Goal: Go to known website: Go to known website

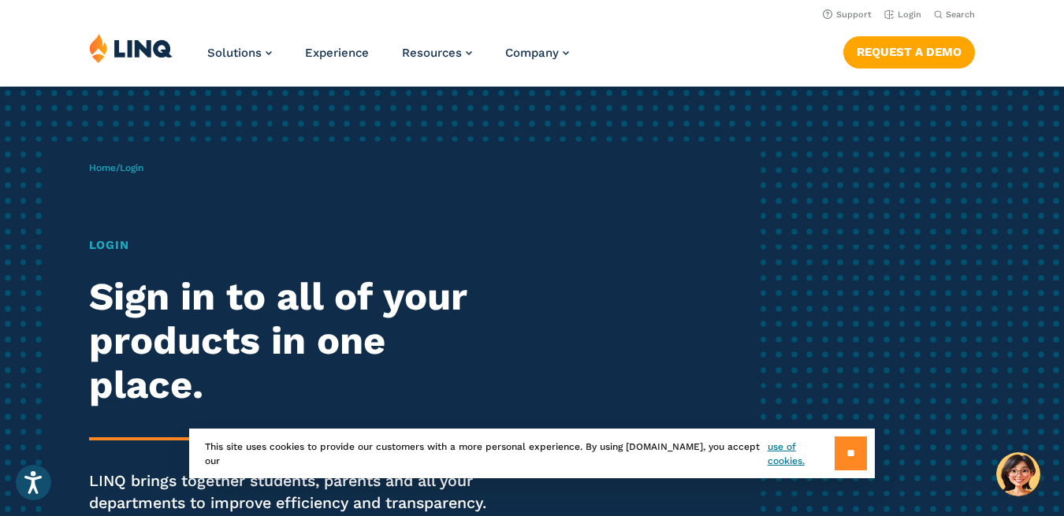
click at [856, 454] on input "**" at bounding box center [851, 454] width 32 height 34
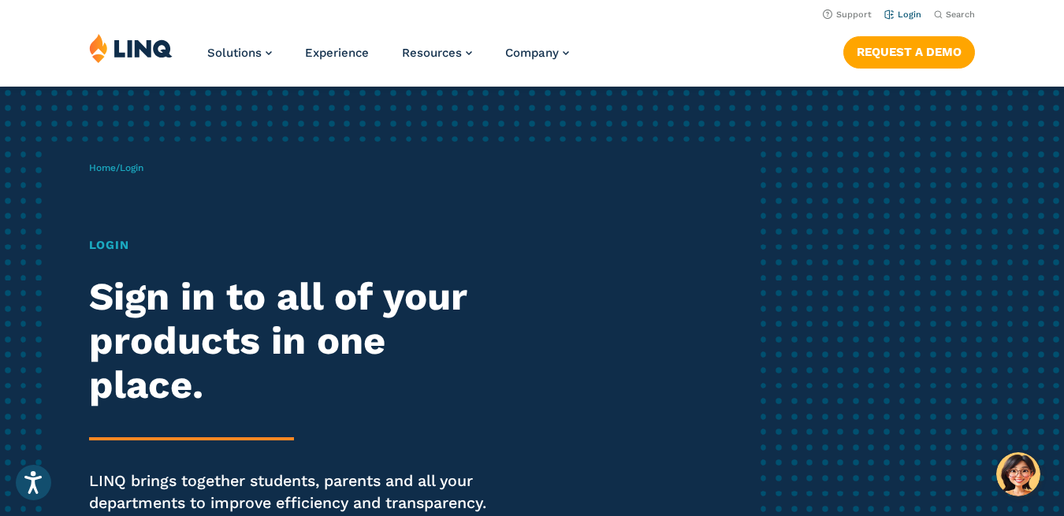
click at [903, 16] on link "Login" at bounding box center [902, 14] width 37 height 10
click at [111, 243] on h1 "Login" at bounding box center [294, 244] width 410 height 17
click at [127, 171] on span "Login" at bounding box center [132, 167] width 24 height 11
click at [104, 247] on h1 "Login" at bounding box center [294, 244] width 410 height 17
click at [110, 157] on div "Home / Login Login Sign in to all of your products in one place. LINQ brings to…" at bounding box center [421, 360] width 665 height 436
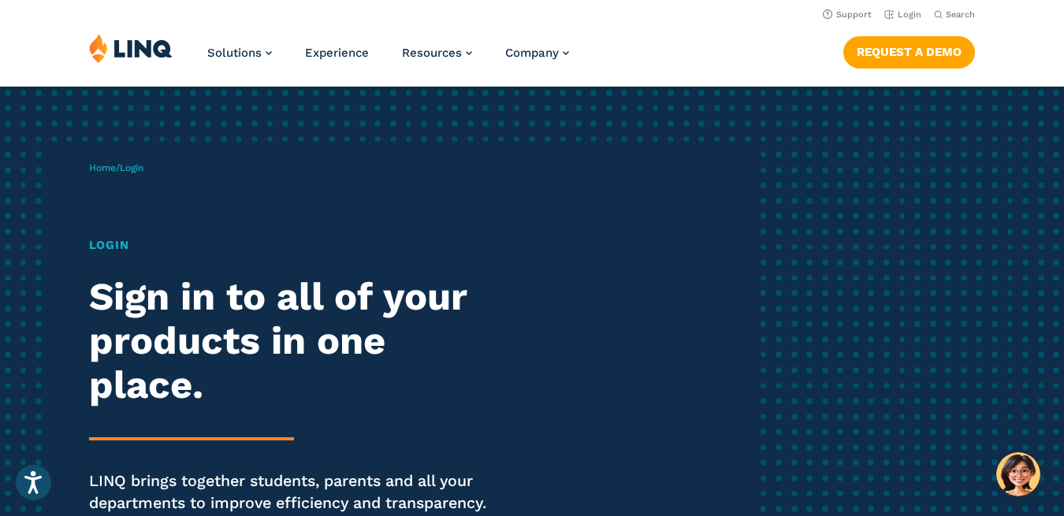
click at [111, 184] on div "Home / Login Login Sign in to all of your products in one place. LINQ brings to…" at bounding box center [421, 360] width 665 height 436
click at [95, 284] on h2 "Sign in to all of your products in one place." at bounding box center [294, 341] width 410 height 132
click at [294, 398] on h2 "Sign in to all of your products in one place." at bounding box center [294, 341] width 410 height 132
click at [130, 162] on span "Login" at bounding box center [132, 167] width 24 height 11
drag, startPoint x: 100, startPoint y: 176, endPoint x: 100, endPoint y: 191, distance: 15.0
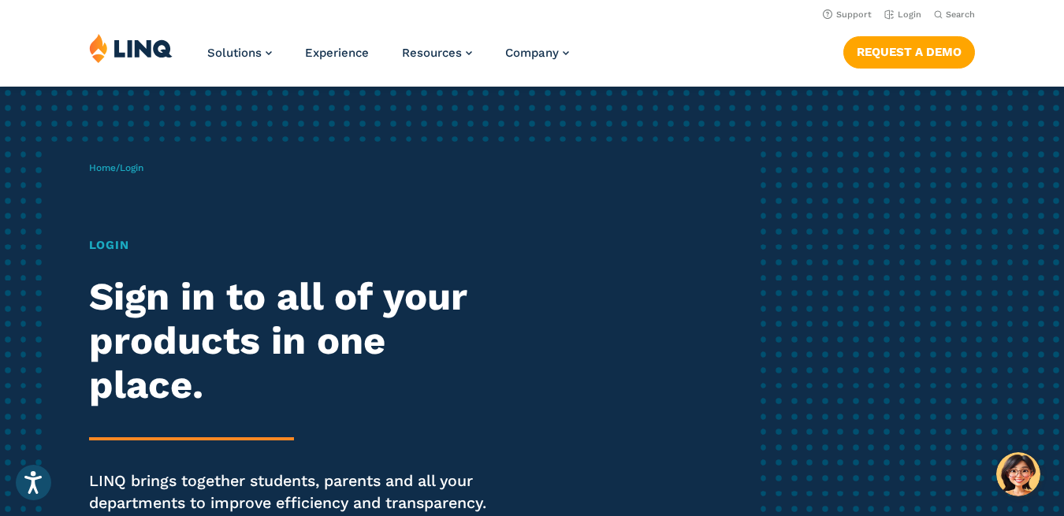
click at [100, 176] on div "Home / Login Login Sign in to all of your products in one place. LINQ brings to…" at bounding box center [421, 360] width 665 height 436
click at [134, 167] on span "Login" at bounding box center [132, 167] width 24 height 11
click at [113, 244] on h1 "Login" at bounding box center [294, 244] width 410 height 17
click at [108, 230] on div "Home / Login Login Sign in to all of your products in one place. LINQ brings to…" at bounding box center [421, 360] width 665 height 436
click at [107, 169] on link "Home" at bounding box center [102, 167] width 27 height 11
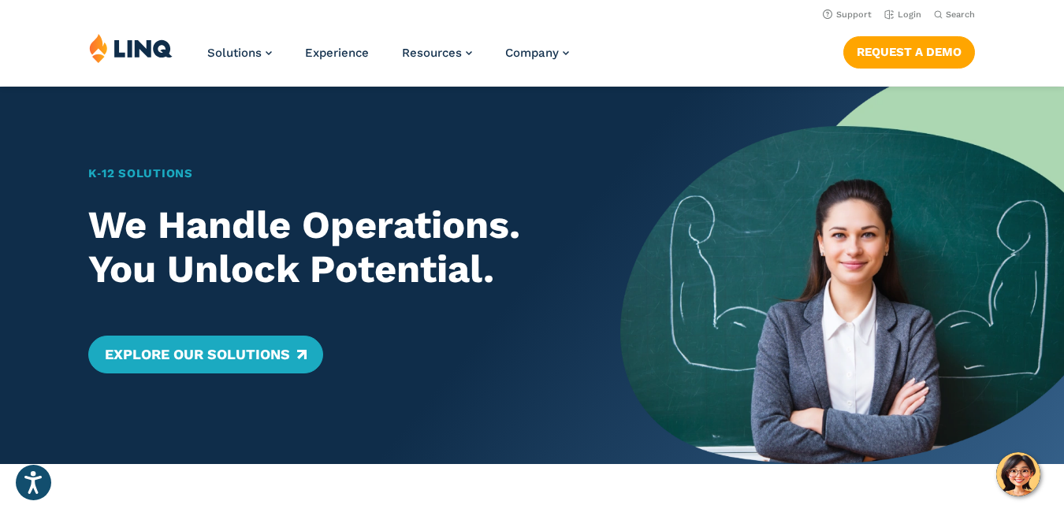
click at [85, 125] on div "K‑12 Solutions We Handle Operations. You Unlock Potential. Explore Our Solutions" at bounding box center [310, 276] width 620 height 378
